Goal: Task Accomplishment & Management: Complete application form

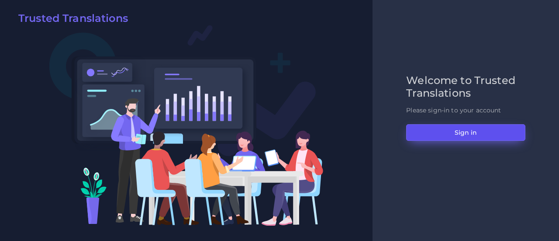
click at [439, 125] on button "Sign in" at bounding box center [465, 132] width 119 height 17
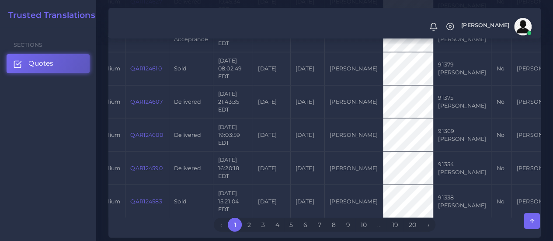
scroll to position [1129, 0]
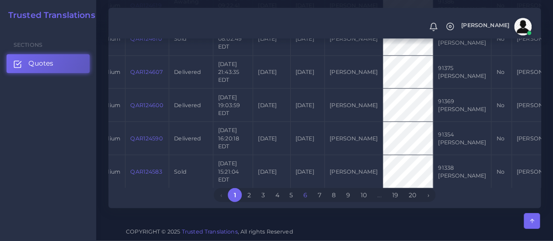
click at [309, 192] on link "6" at bounding box center [305, 195] width 14 height 14
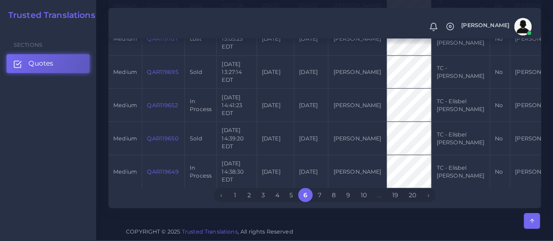
scroll to position [1193, 0]
click at [368, 194] on link "10" at bounding box center [363, 195] width 17 height 14
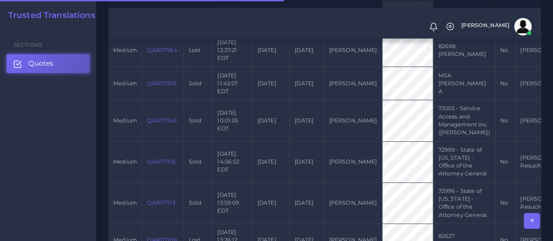
scroll to position [322, 0]
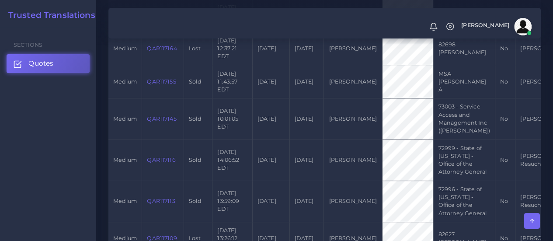
click at [164, 163] on link "QAR117116" at bounding box center [161, 159] width 28 height 7
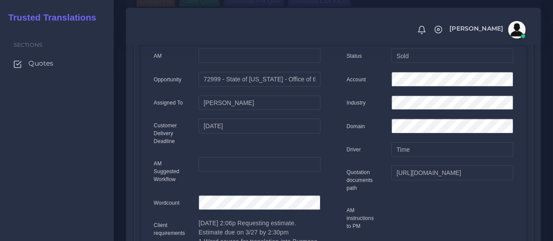
scroll to position [150, 0]
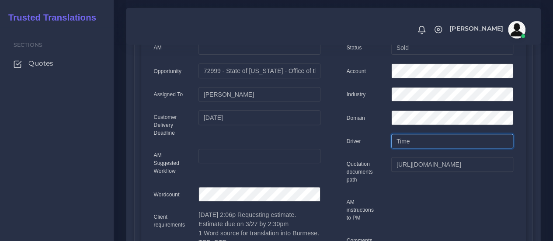
drag, startPoint x: 417, startPoint y: 145, endPoint x: 391, endPoint y: 146, distance: 26.2
click at [391, 55] on input "Time" at bounding box center [452, 47] width 122 height 15
click at [380, 142] on div "Driver" at bounding box center [362, 142] width 45 height 17
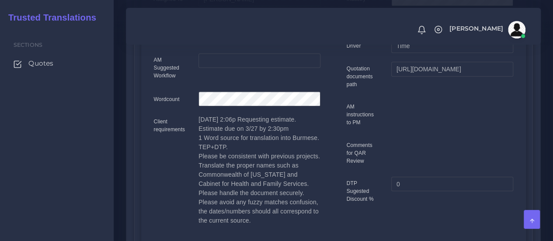
scroll to position [247, 0]
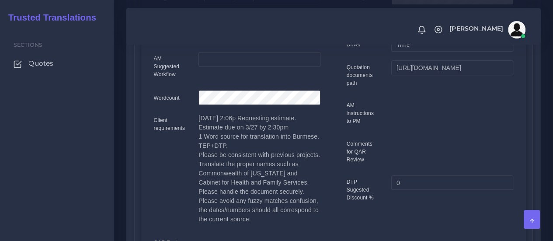
drag, startPoint x: 203, startPoint y: 124, endPoint x: 236, endPoint y: 167, distance: 54.9
click at [236, 167] on p "3/26 2:06p Requesting estimate. Estimate due on 3/27 by 2:30pm 1 Word source fo…" at bounding box center [259, 169] width 122 height 110
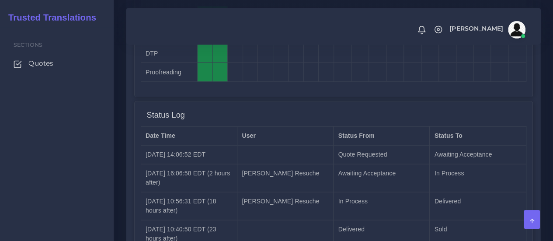
scroll to position [1007, 0]
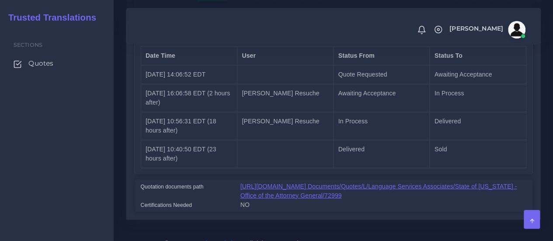
click at [302, 185] on link "[URL][DOMAIN_NAME] Documents/Quotes/L/Language Services Associates/State of [US…" at bounding box center [378, 191] width 277 height 16
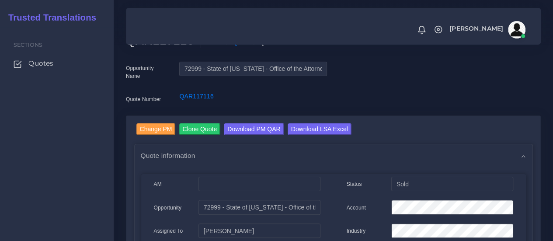
scroll to position [18, 0]
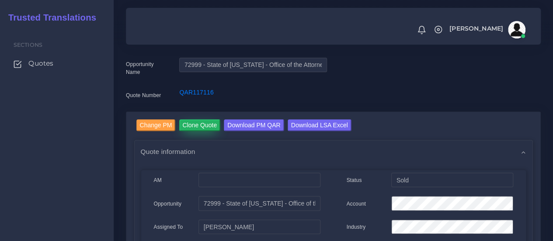
click at [201, 126] on input "Clone Quote" at bounding box center [200, 125] width 42 height 12
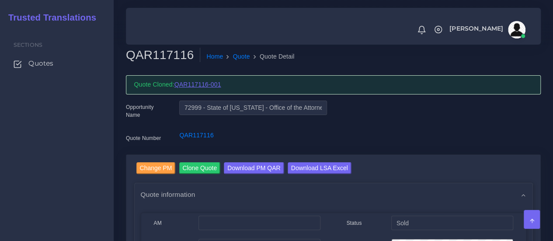
click at [203, 85] on link "QAR117116-001" at bounding box center [197, 84] width 47 height 7
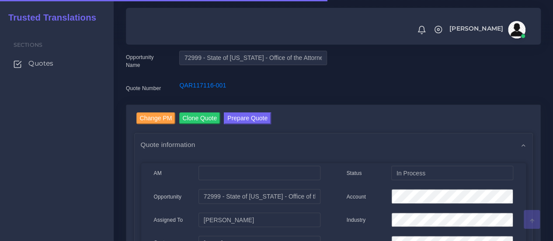
scroll to position [25, 0]
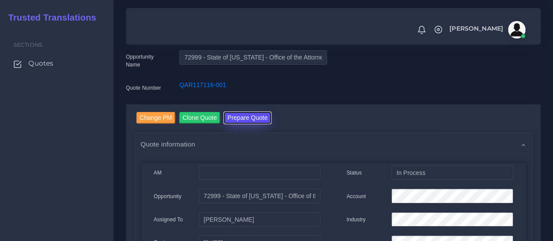
click at [261, 120] on button "Prepare Quote" at bounding box center [247, 118] width 47 height 12
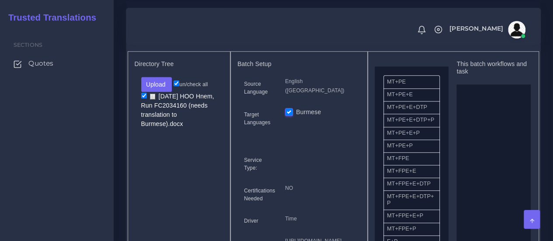
scroll to position [18, 0]
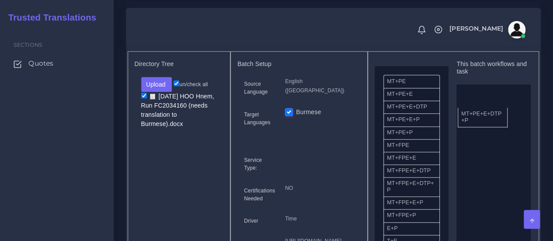
drag, startPoint x: 395, startPoint y: 126, endPoint x: 470, endPoint y: 122, distance: 74.9
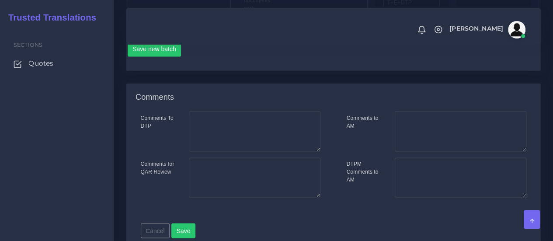
scroll to position [607, 0]
click at [171, 56] on button "Save new batch" at bounding box center [155, 49] width 54 height 15
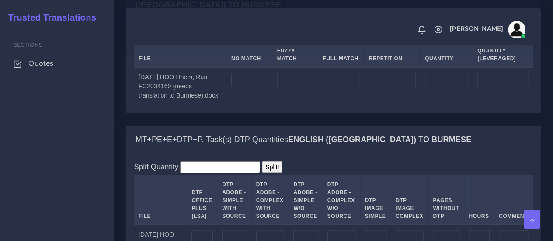
scroll to position [733, 0]
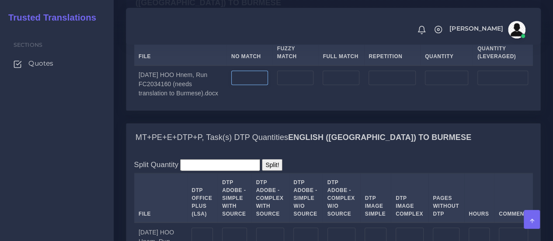
click at [260, 85] on input "number" at bounding box center [249, 77] width 37 height 15
type input "43"
click at [310, 85] on input "number" at bounding box center [295, 77] width 37 height 15
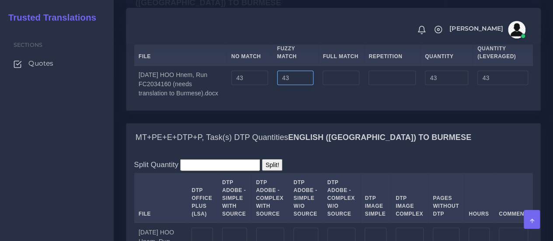
type input "43"
type input "86"
type input "64"
click at [359, 85] on input "number" at bounding box center [341, 77] width 37 height 15
type input "433"
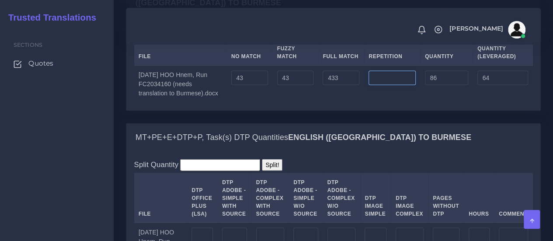
type input "519"
type input "172"
click at [381, 85] on input "4" at bounding box center [391, 77] width 47 height 15
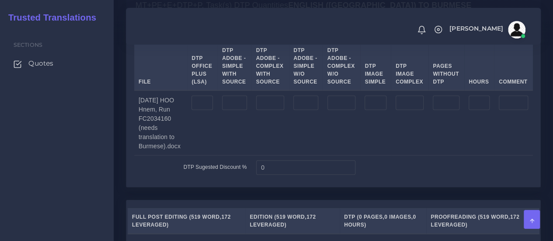
scroll to position [865, 0]
type input "43"
type input "562"
type input "183"
click at [198, 110] on input "number" at bounding box center [201, 102] width 21 height 15
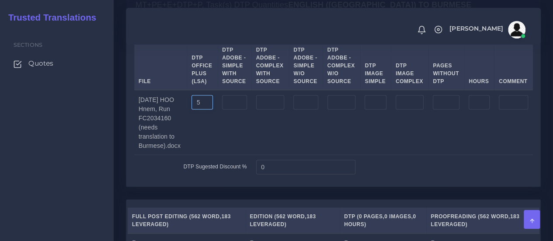
type input "5"
click at [236, 155] on td at bounding box center [235, 122] width 34 height 65
click at [399, 110] on input "number" at bounding box center [410, 102] width 28 height 15
type input "6"
click at [401, 155] on td "6" at bounding box center [409, 122] width 37 height 65
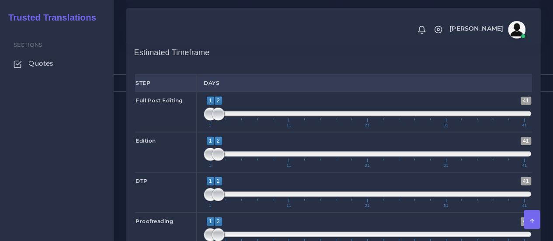
scroll to position [1164, 0]
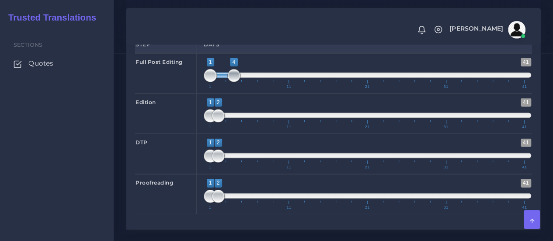
drag, startPoint x: 220, startPoint y: 108, endPoint x: 236, endPoint y: 111, distance: 16.0
click at [236, 82] on span at bounding box center [233, 75] width 13 height 13
type input "1;3"
drag, startPoint x: 236, startPoint y: 111, endPoint x: 228, endPoint y: 111, distance: 7.9
click at [228, 82] on span at bounding box center [225, 75] width 13 height 13
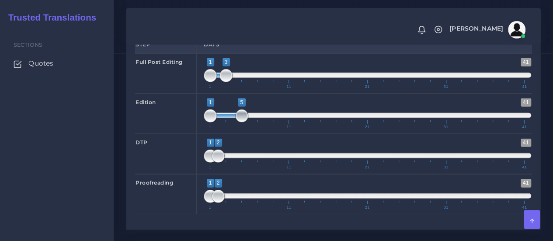
drag, startPoint x: 220, startPoint y: 151, endPoint x: 242, endPoint y: 153, distance: 21.9
click at [242, 122] on span at bounding box center [241, 115] width 13 height 13
type input "4;5"
drag, startPoint x: 210, startPoint y: 150, endPoint x: 230, endPoint y: 151, distance: 19.7
click at [230, 122] on span at bounding box center [225, 115] width 13 height 13
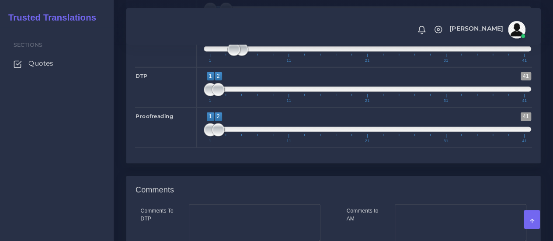
scroll to position [1235, 0]
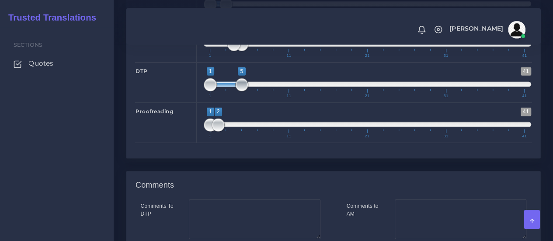
type input "1;8"
drag, startPoint x: 222, startPoint y: 122, endPoint x: 272, endPoint y: 120, distance: 49.4
click at [272, 98] on span "1 41 1 5 1 — 5 1 11 21 31 41" at bounding box center [367, 82] width 327 height 31
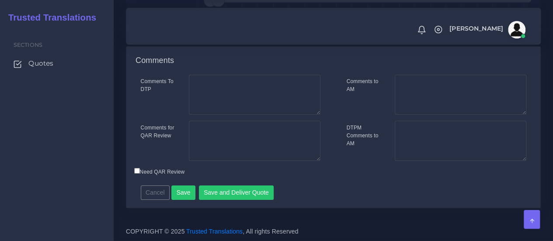
scroll to position [1391, 0]
